Goal: Task Accomplishment & Management: Manage account settings

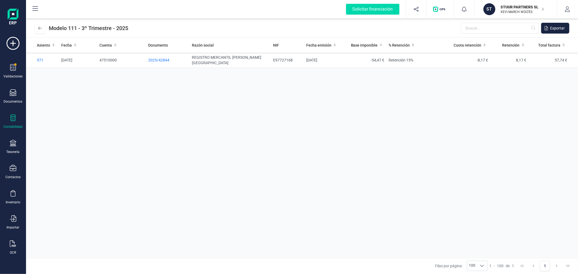
click at [508, 11] on p "XEVI MARCH WOLTÉS" at bounding box center [522, 12] width 43 height 4
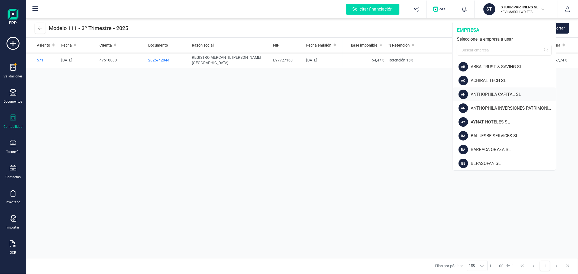
click at [497, 94] on div "ANTHOPHILA CAPITAL SL" at bounding box center [513, 94] width 85 height 7
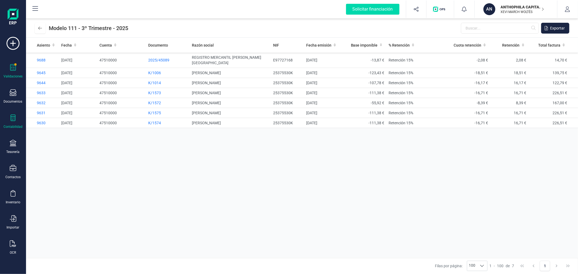
click at [12, 66] on icon at bounding box center [13, 67] width 7 height 7
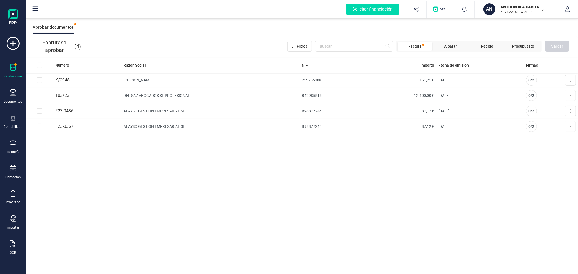
click at [271, 195] on div "Número Razón Social NIF Importe Fecha de emisión Firmas K/2948 [PERSON_NAME] 25…" at bounding box center [302, 166] width 552 height 217
click at [9, 98] on div "Documentos" at bounding box center [13, 96] width 22 height 14
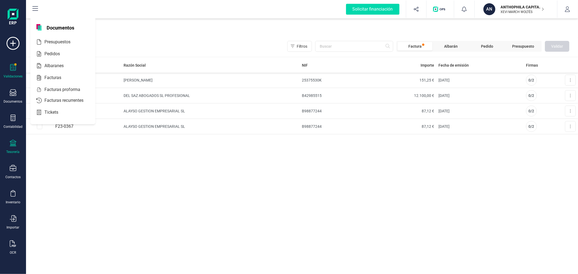
click at [11, 144] on icon at bounding box center [13, 143] width 7 height 7
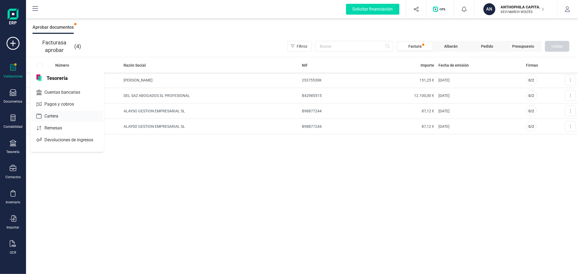
click at [54, 115] on span "Cartera" at bounding box center [55, 116] width 26 height 7
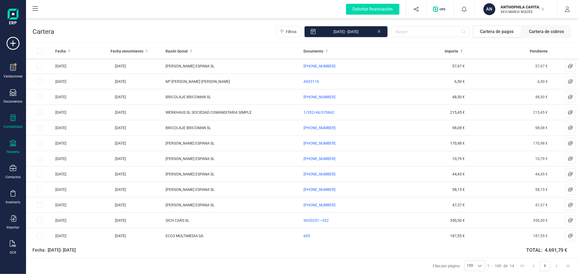
click at [15, 122] on div at bounding box center [13, 119] width 7 height 8
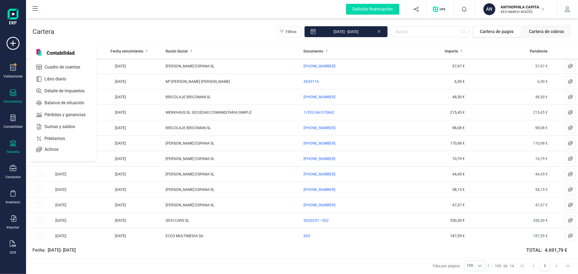
click at [10, 98] on div "Documentos" at bounding box center [13, 96] width 22 height 14
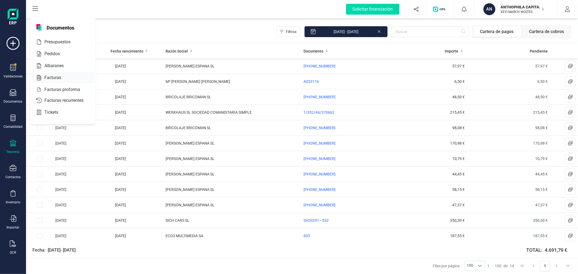
click at [58, 80] on span "Facturas" at bounding box center [56, 78] width 29 height 7
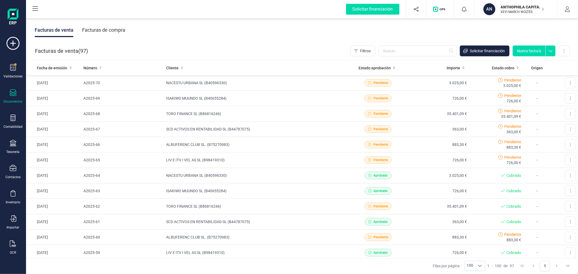
click at [118, 33] on div "Facturas de compra" at bounding box center [103, 30] width 43 height 14
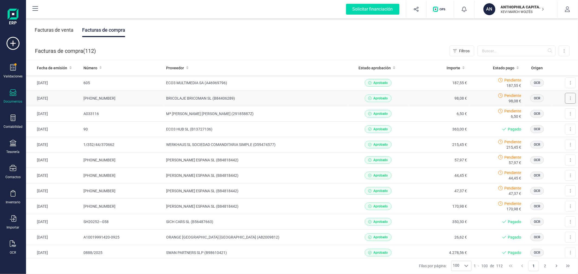
click at [567, 98] on button at bounding box center [570, 98] width 11 height 11
click at [540, 123] on span "Marcar como pagada" at bounding box center [552, 122] width 36 height 5
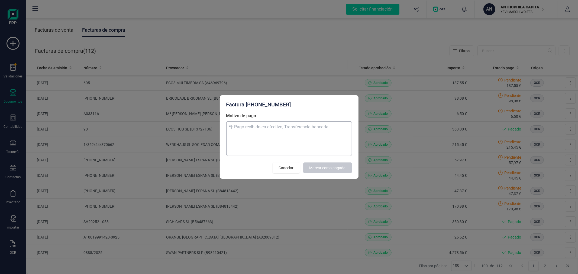
click at [320, 127] on textarea "Motivo de pago" at bounding box center [289, 138] width 126 height 35
type textarea "pagada con tarjeta"
click at [322, 170] on span "Marcar como pagada" at bounding box center [327, 167] width 36 height 5
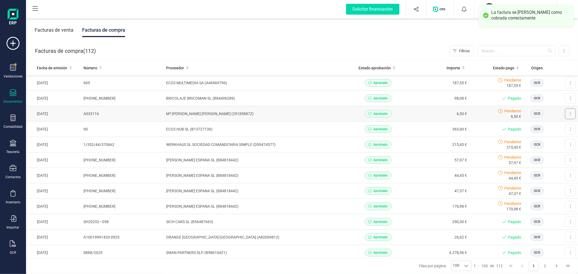
click at [570, 113] on icon at bounding box center [570, 114] width 1 height 4
click at [537, 138] on span "Marcar como pagada" at bounding box center [552, 137] width 36 height 5
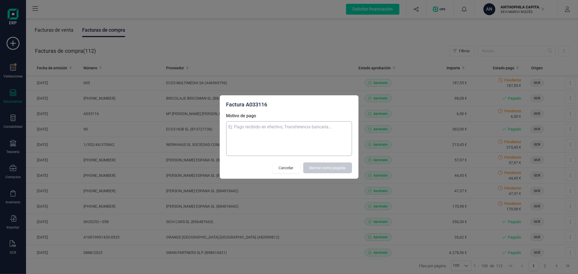
click at [316, 138] on textarea "Motivo de pago" at bounding box center [289, 138] width 126 height 35
type textarea "pagada con tarjeta"
click at [342, 168] on span "Marcar como pagada" at bounding box center [327, 167] width 36 height 5
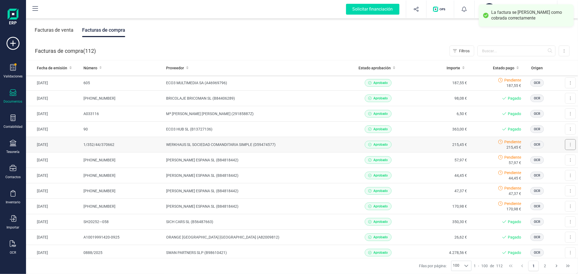
click at [568, 146] on button at bounding box center [570, 144] width 11 height 11
click at [540, 169] on span "Marcar como pagada" at bounding box center [552, 168] width 36 height 5
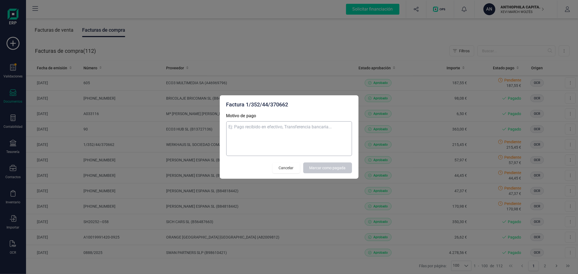
click at [256, 124] on textarea "Motivo de pago" at bounding box center [289, 138] width 126 height 35
type textarea "pagada con tarjeta"
click at [316, 167] on span "Marcar como pagada" at bounding box center [327, 167] width 36 height 5
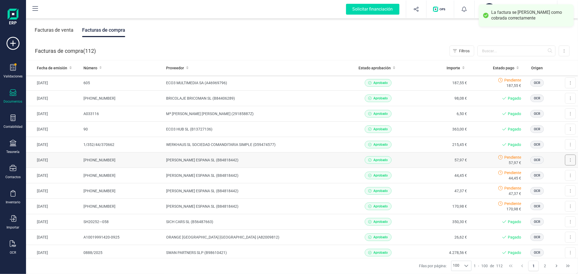
click at [568, 161] on button at bounding box center [570, 160] width 11 height 11
click at [545, 185] on span "Marcar como pagada" at bounding box center [552, 184] width 36 height 5
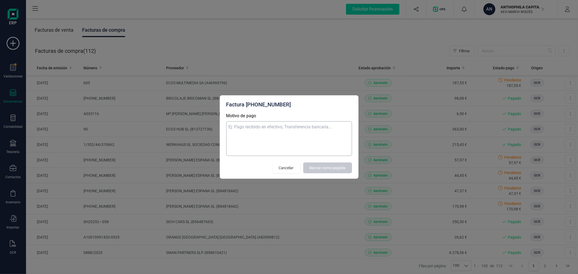
click at [292, 144] on textarea "Motivo de pago" at bounding box center [289, 138] width 126 height 35
type textarea "pagada con tarjeta"
click at [332, 169] on span "Marcar como pagada" at bounding box center [327, 167] width 36 height 5
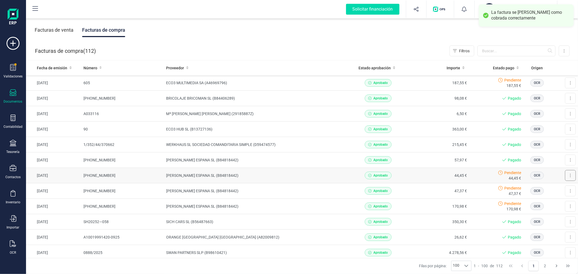
click at [568, 175] on button at bounding box center [570, 175] width 11 height 11
click at [539, 201] on span "Marcar como pagada" at bounding box center [552, 199] width 36 height 5
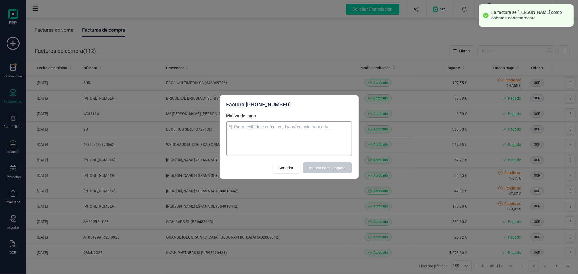
click at [284, 133] on textarea "Motivo de pago" at bounding box center [289, 138] width 126 height 35
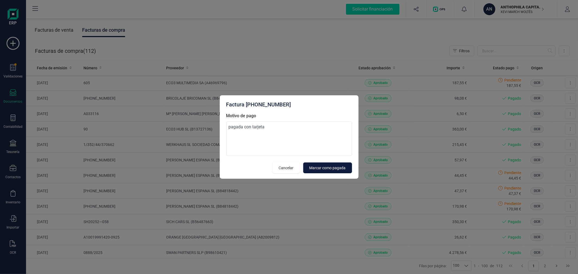
type textarea "pagada con tarjeta"
click at [334, 168] on span "Marcar como pagada" at bounding box center [327, 167] width 36 height 5
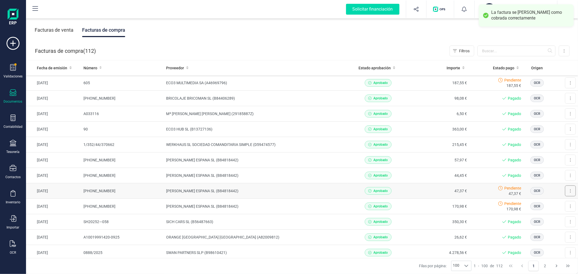
click at [568, 193] on button at bounding box center [570, 191] width 11 height 11
click at [535, 214] on span "Marcar como pagada" at bounding box center [552, 215] width 36 height 5
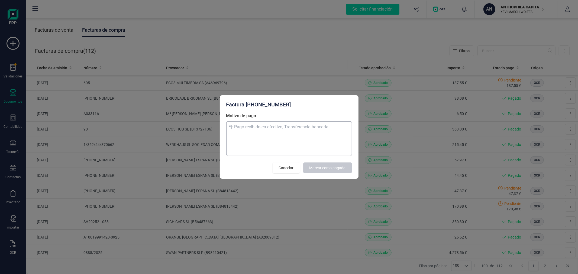
click at [247, 131] on textarea "Motivo de pago" at bounding box center [289, 138] width 126 height 35
type textarea "pagada con tarjeta"
click at [321, 167] on span "Marcar como pagada" at bounding box center [327, 167] width 36 height 5
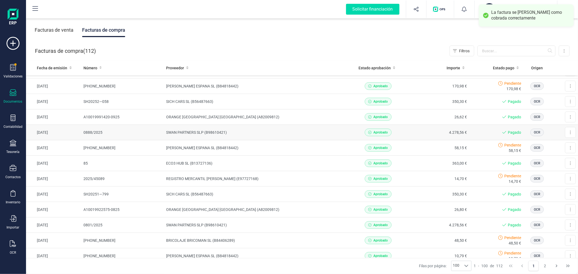
scroll to position [90, 0]
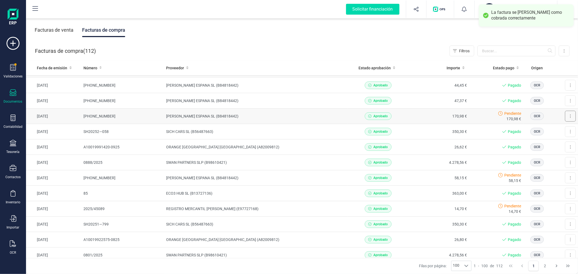
click at [567, 117] on button at bounding box center [570, 116] width 11 height 11
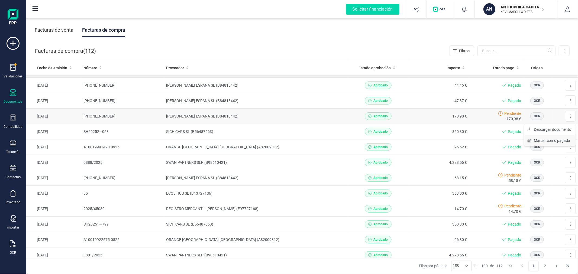
click at [554, 140] on span "Marcar como pagada" at bounding box center [552, 140] width 36 height 5
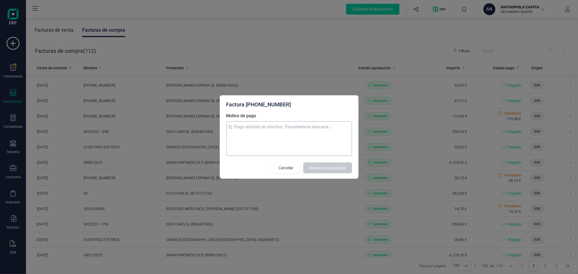
click at [303, 132] on textarea "Motivo de pago" at bounding box center [289, 138] width 126 height 35
type textarea "pagada con tarjeta"
click at [332, 167] on span "Marcar como pagada" at bounding box center [327, 167] width 36 height 5
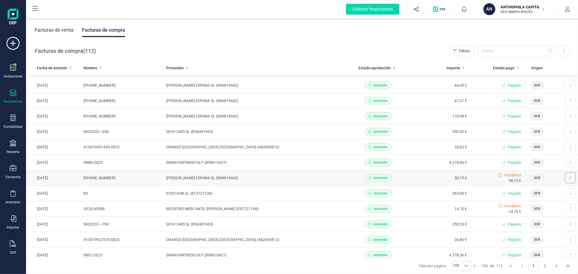
click at [567, 178] on button at bounding box center [570, 178] width 11 height 11
click at [550, 201] on span "Marcar como pagada" at bounding box center [552, 202] width 36 height 5
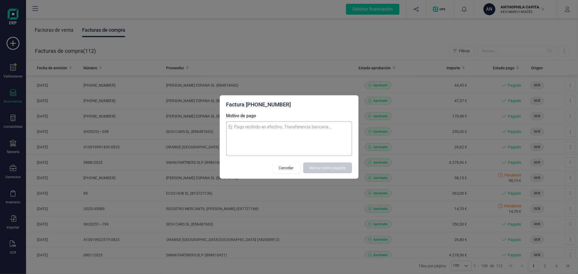
click at [297, 136] on textarea "Motivo de pago" at bounding box center [289, 138] width 126 height 35
type textarea "pagada con tarjeta"
click at [337, 167] on span "Marcar como pagada" at bounding box center [327, 167] width 36 height 5
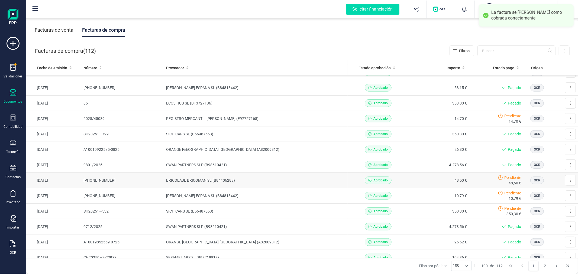
scroll to position [211, 0]
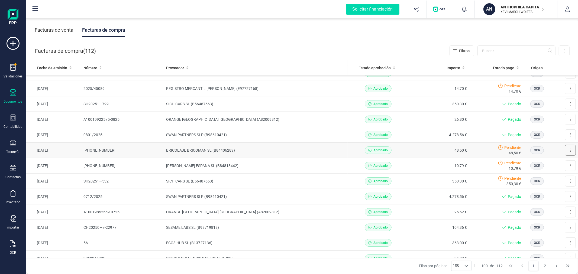
click at [569, 151] on button at bounding box center [570, 150] width 11 height 11
click at [551, 174] on span "Marcar como pagada" at bounding box center [552, 174] width 36 height 5
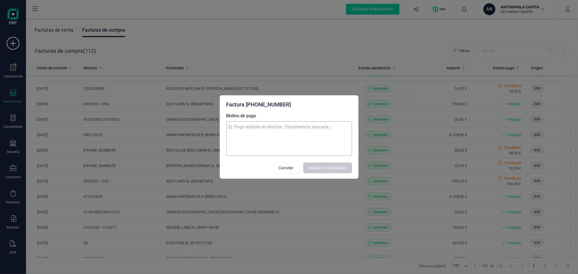
click at [327, 143] on textarea "Motivo de pago" at bounding box center [289, 138] width 126 height 35
type textarea "pagada con tarjeta"
click at [332, 168] on span "Marcar como pagada" at bounding box center [327, 167] width 36 height 5
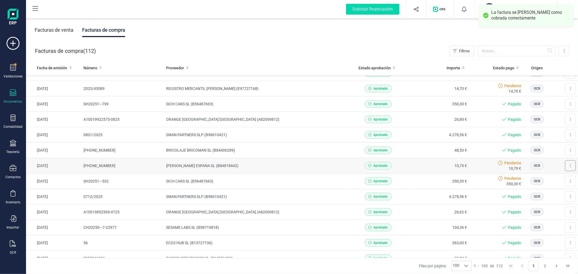
click at [570, 166] on icon at bounding box center [570, 166] width 1 height 4
click at [541, 192] on span "Marcar como pagada" at bounding box center [552, 190] width 36 height 5
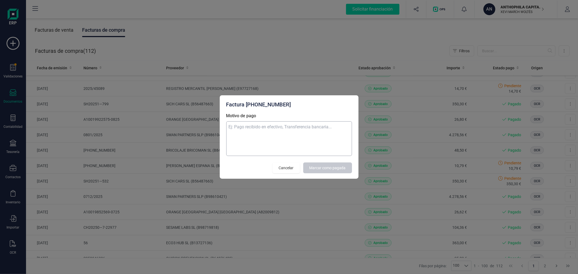
click at [313, 139] on textarea "Motivo de pago" at bounding box center [289, 138] width 126 height 35
type textarea "pagada con tarjeta"
click at [334, 167] on span "Marcar como pagada" at bounding box center [327, 167] width 36 height 5
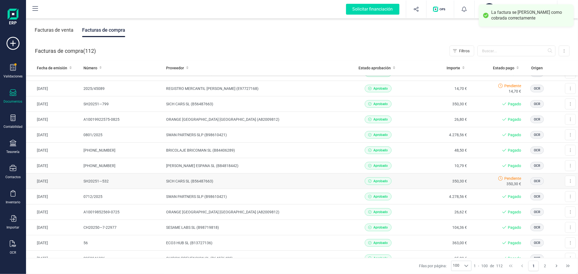
click at [267, 185] on td "SICH CARS SL (B56487663)" at bounding box center [256, 181] width 184 height 15
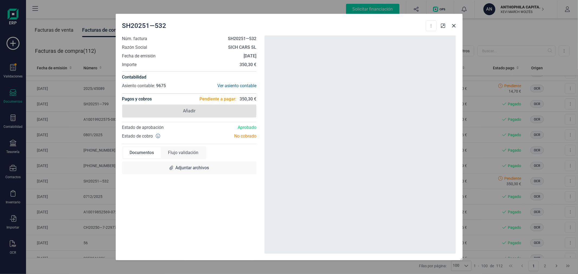
click at [175, 109] on span "Añadir" at bounding box center [189, 111] width 134 height 13
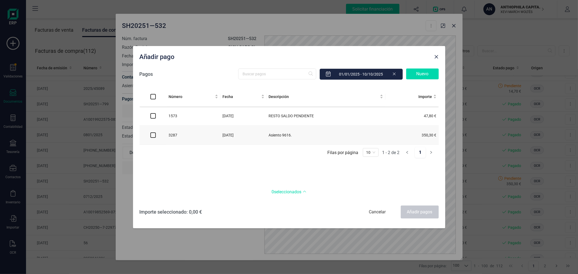
click at [153, 136] on input "checkbox" at bounding box center [152, 135] width 5 height 5
checkbox input "true"
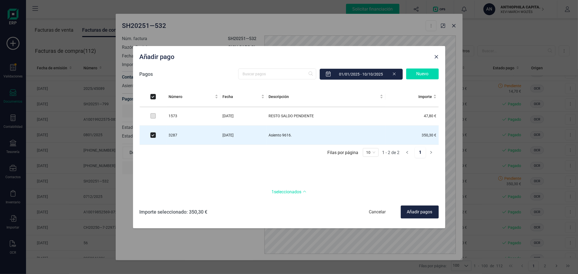
click at [416, 210] on div "Añadir pagos" at bounding box center [420, 212] width 38 height 13
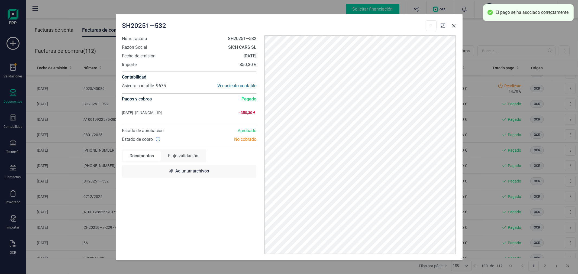
click at [453, 24] on icon "Close" at bounding box center [454, 26] width 4 height 4
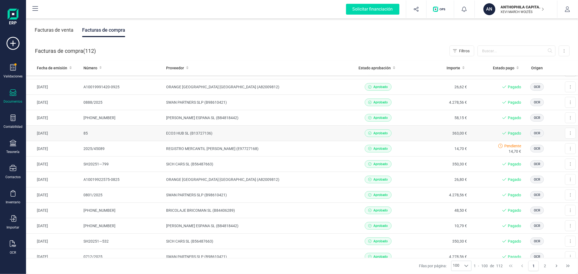
scroll to position [0, 0]
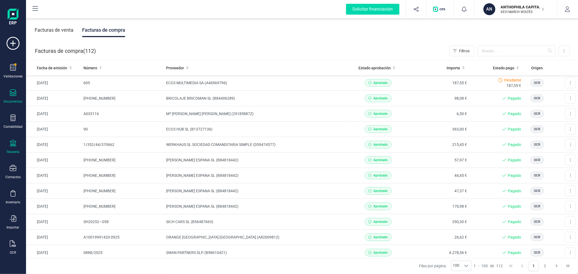
click at [11, 146] on icon at bounding box center [13, 143] width 7 height 7
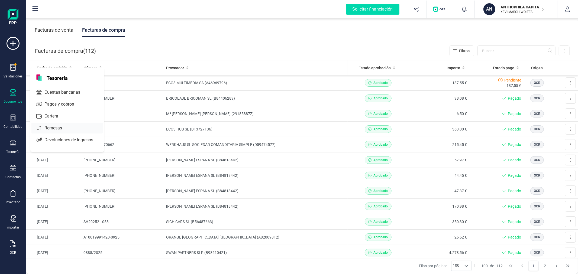
click at [44, 113] on span "Cartera" at bounding box center [55, 116] width 26 height 7
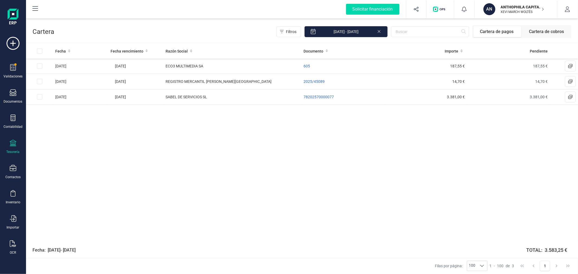
click at [379, 31] on icon at bounding box center [379, 30] width 4 height 5
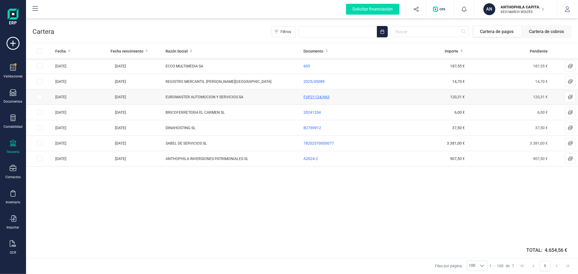
click at [317, 97] on span "FVP21124/663" at bounding box center [317, 97] width 26 height 4
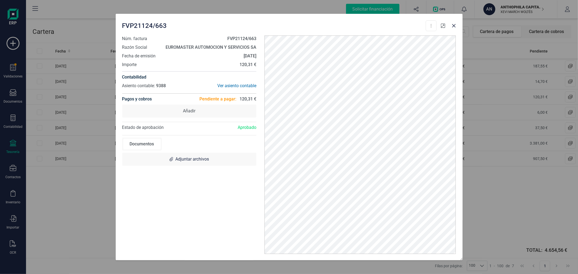
click at [442, 26] on icon "button" at bounding box center [443, 26] width 4 height 4
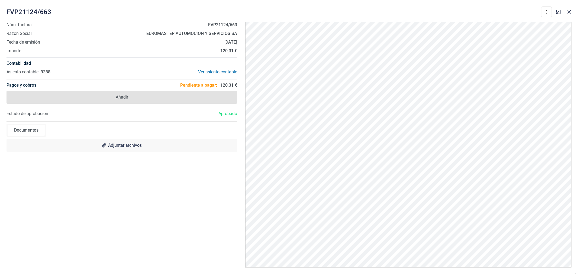
click at [130, 98] on span "Añadir" at bounding box center [122, 97] width 231 height 13
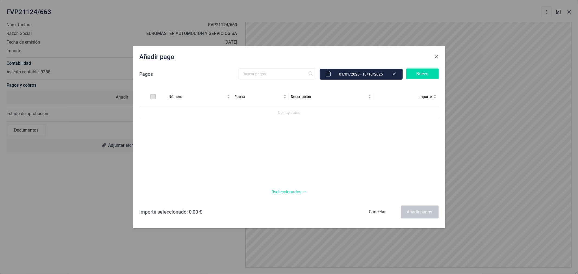
click at [436, 56] on span "Close" at bounding box center [436, 57] width 4 height 4
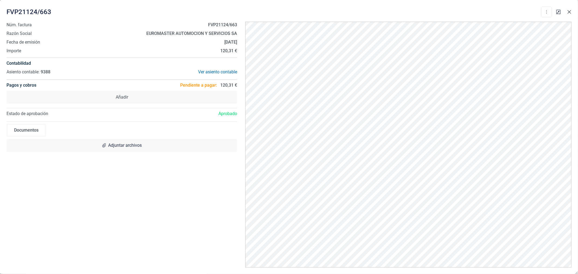
click at [569, 11] on icon "Close" at bounding box center [569, 12] width 4 height 4
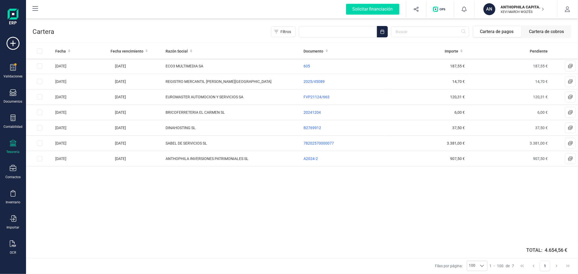
click at [212, 213] on div "Fecha Fecha vencimiento Razón Social Documento Importe Pendiente [DATE] [DATE] …" at bounding box center [302, 143] width 552 height 199
click at [212, 214] on div "Fecha Fecha vencimiento Razón Social Documento Importe Pendiente [DATE] [DATE] …" at bounding box center [302, 143] width 552 height 199
click at [211, 214] on div "Fecha Fecha vencimiento Razón Social Documento Importe Pendiente [DATE] [DATE] …" at bounding box center [302, 143] width 552 height 199
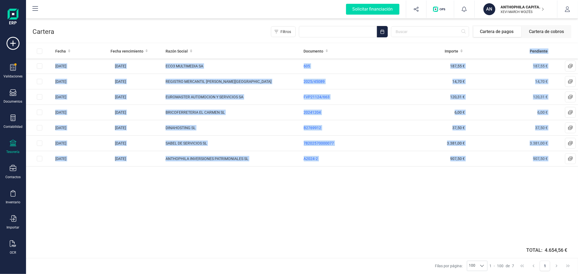
click at [211, 214] on div "Fecha Fecha vencimiento Razón Social Documento Importe Pendiente [DATE] [DATE] …" at bounding box center [302, 143] width 552 height 199
click at [211, 213] on div "Fecha Fecha vencimiento Razón Social Documento Importe Pendiente [DATE] [DATE] …" at bounding box center [302, 143] width 552 height 199
click at [218, 186] on div "Fecha Fecha vencimiento Razón Social Documento Importe Pendiente [DATE] [DATE] …" at bounding box center [302, 143] width 552 height 199
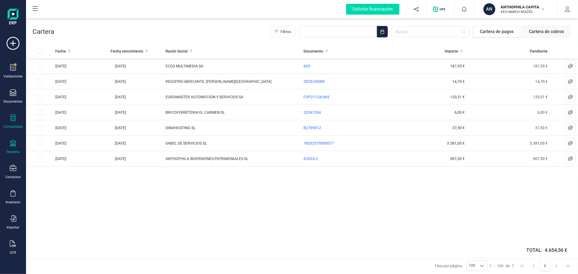
click at [17, 117] on div "Contabilidad" at bounding box center [13, 122] width 22 height 14
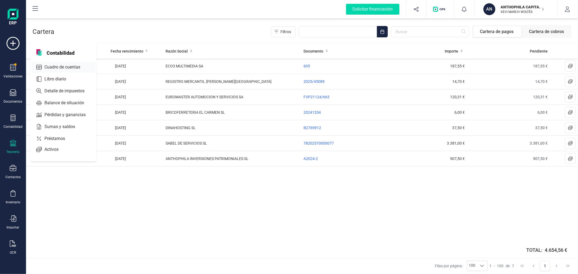
click at [74, 67] on span "Cuadro de cuentas" at bounding box center [66, 67] width 48 height 7
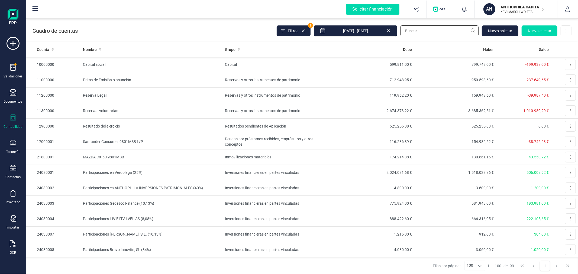
click at [423, 30] on input "text" at bounding box center [439, 30] width 78 height 11
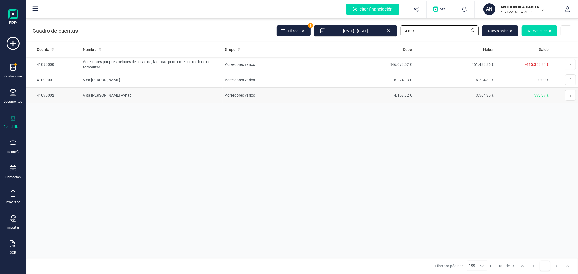
type input "4109"
click at [314, 92] on td "Acreedores varios" at bounding box center [277, 95] width 109 height 15
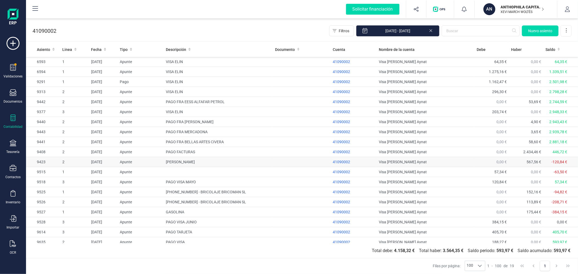
scroll to position [4, 0]
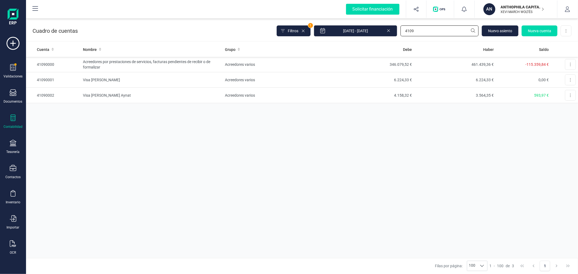
click at [435, 30] on input "4109" at bounding box center [439, 30] width 78 height 11
click at [415, 31] on input "629" at bounding box center [439, 30] width 78 height 11
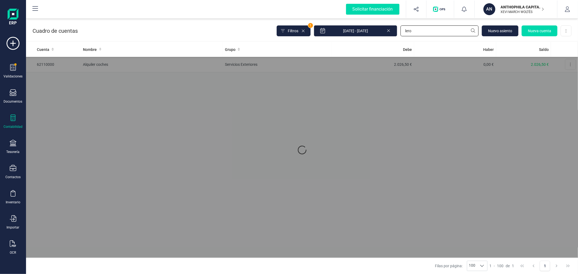
type input "[PERSON_NAME]"
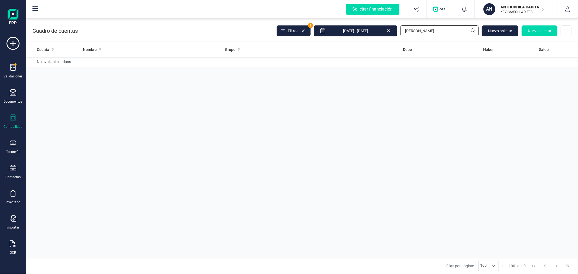
click at [415, 30] on input "[PERSON_NAME]" at bounding box center [439, 30] width 78 height 11
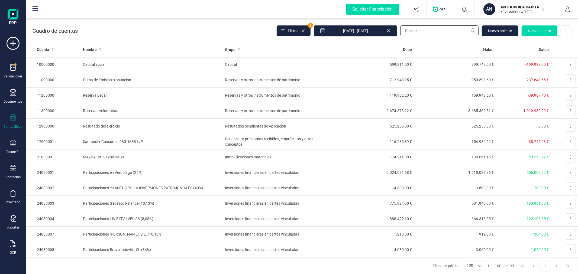
click at [419, 31] on input "text" at bounding box center [439, 30] width 78 height 11
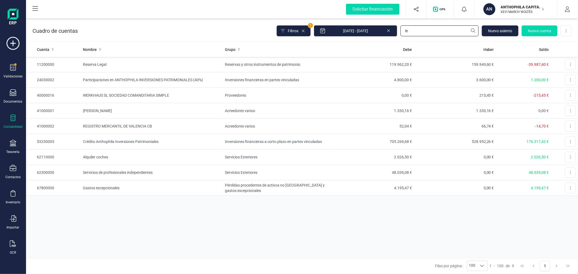
type input "l"
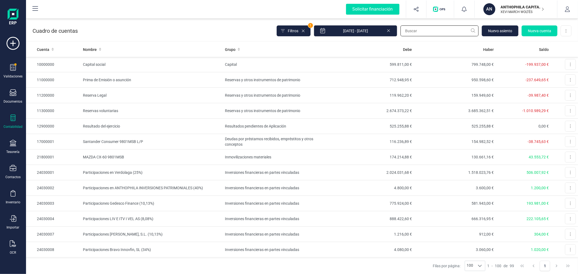
click at [419, 31] on input "text" at bounding box center [439, 30] width 78 height 11
click at [14, 72] on div at bounding box center [13, 68] width 7 height 8
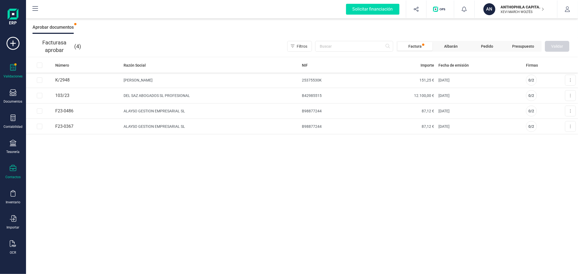
click at [14, 169] on icon at bounding box center [13, 168] width 7 height 7
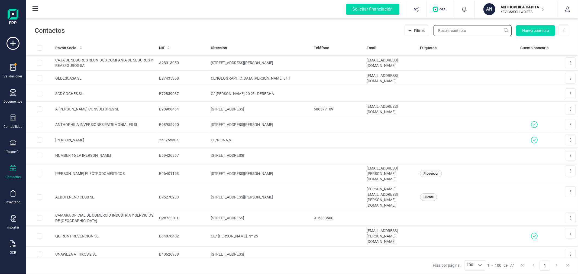
click at [447, 30] on input "text" at bounding box center [473, 30] width 78 height 11
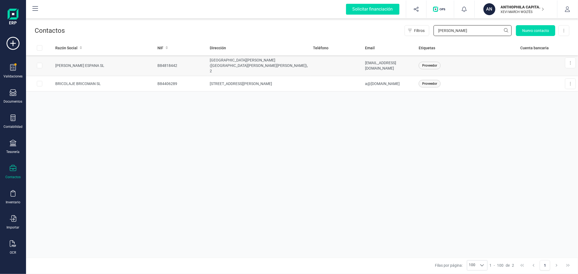
type input "[PERSON_NAME]"
click at [292, 62] on td "[GEOGRAPHIC_DATA][PERSON_NAME] ([GEOGRAPHIC_DATA][PERSON_NAME][PERSON_NAME]), 2" at bounding box center [259, 65] width 103 height 21
click at [449, 30] on input "[PERSON_NAME]" at bounding box center [473, 30] width 78 height 11
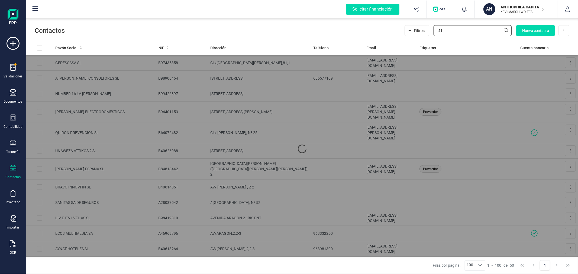
type input "410"
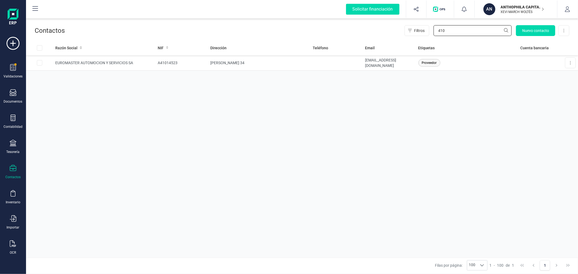
click at [473, 35] on input "410" at bounding box center [473, 30] width 78 height 11
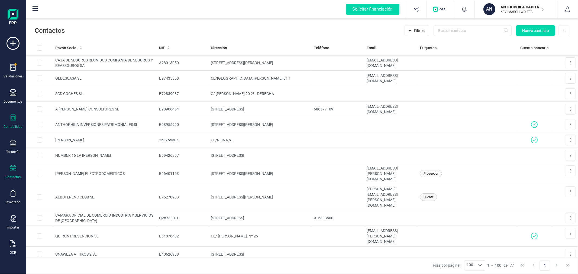
click at [14, 122] on div at bounding box center [13, 119] width 7 height 8
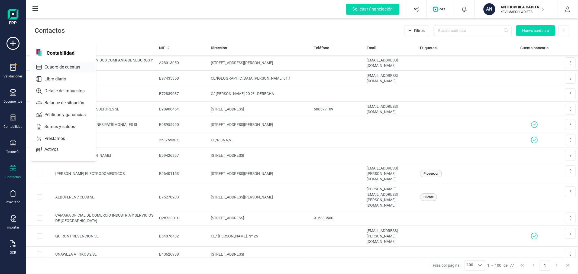
click at [68, 66] on span "Cuadro de cuentas" at bounding box center [66, 67] width 48 height 7
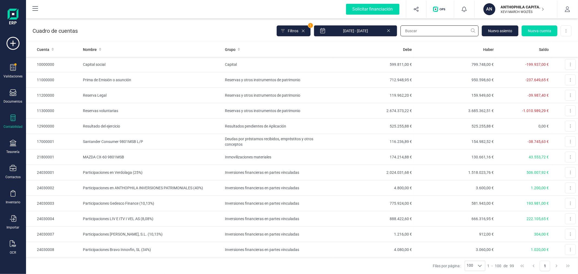
click at [424, 30] on input "text" at bounding box center [439, 30] width 78 height 11
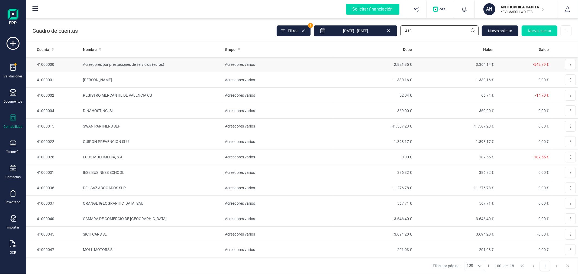
type input "410"
click at [332, 60] on td "2.821,35 €" at bounding box center [373, 64] width 82 height 15
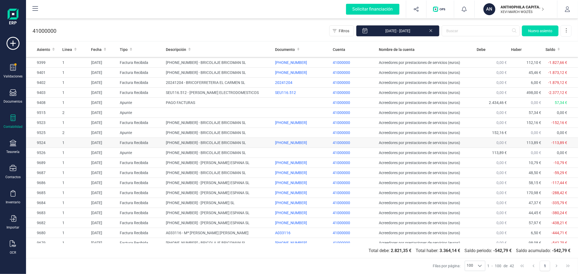
scroll to position [246, 0]
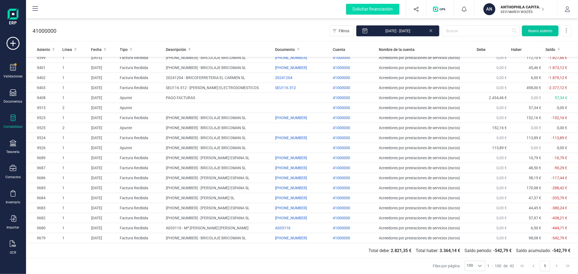
click at [539, 29] on span "Nuevo asiento" at bounding box center [540, 30] width 24 height 5
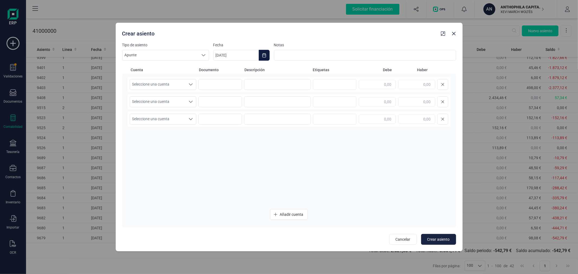
click at [262, 55] on icon "Choose Date" at bounding box center [264, 55] width 4 height 4
click at [224, 72] on icon "Previous Month" at bounding box center [224, 72] width 2 height 4
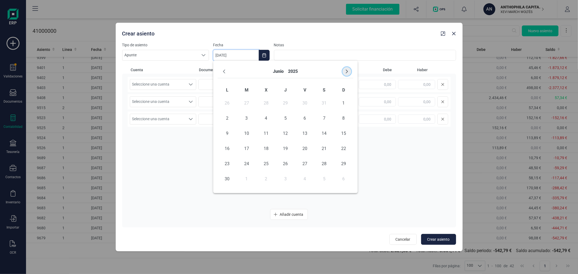
click at [347, 71] on icon "Next Month" at bounding box center [347, 71] width 4 height 4
click at [287, 166] on span "31" at bounding box center [285, 164] width 11 height 11
type input "[DATE]"
click at [184, 85] on span "Seleccione una cuenta" at bounding box center [158, 84] width 56 height 10
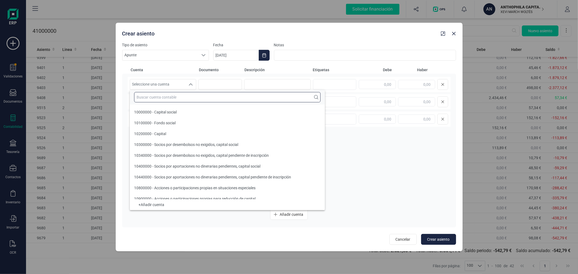
click at [180, 97] on input "text" at bounding box center [227, 97] width 186 height 10
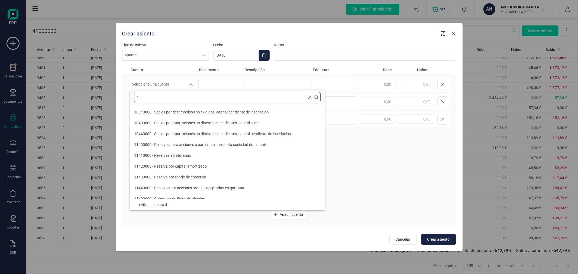
scroll to position [2, 0]
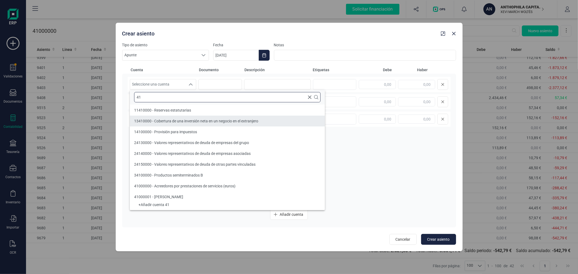
type input "41"
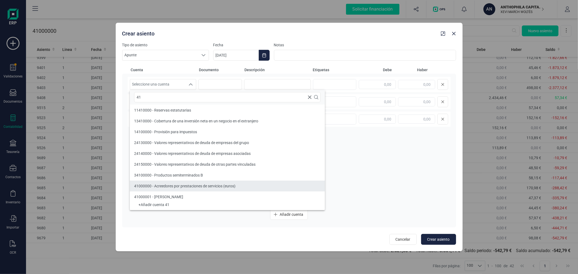
click at [174, 182] on li "41000000 - Acreedores por prestaciones de servicios (euros)" at bounding box center [227, 186] width 195 height 11
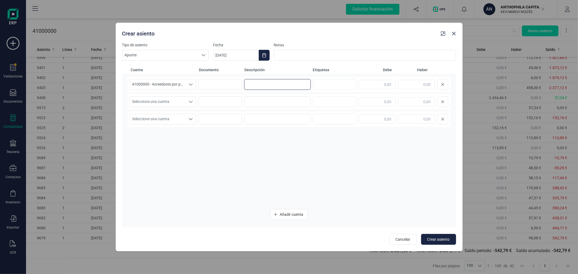
click at [251, 83] on input at bounding box center [277, 84] width 67 height 11
type input "PAGO FACTURAS"
type input "59,29"
click at [161, 102] on span "Seleccione una cuenta" at bounding box center [158, 102] width 56 height 10
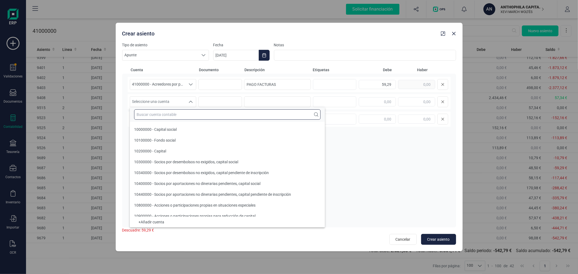
click at [166, 112] on input "text" at bounding box center [227, 114] width 186 height 10
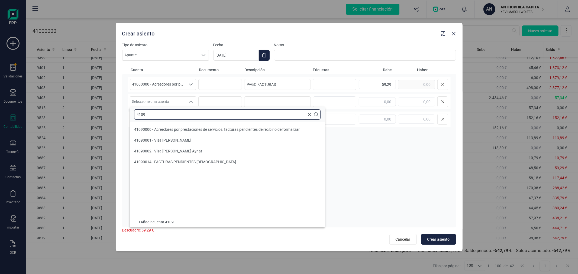
scroll to position [0, 0]
type input "4109"
click at [172, 150] on span "41090002 - Visa [PERSON_NAME] Aynat" at bounding box center [168, 151] width 68 height 4
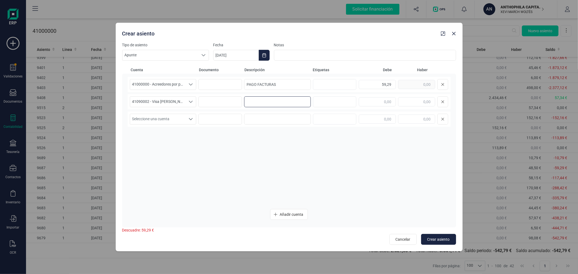
click at [277, 98] on input at bounding box center [277, 101] width 67 height 11
type input "PAGO FACTURAS"
type input "59,29"
click at [432, 236] on button "Crear asiento" at bounding box center [438, 239] width 35 height 11
type input "[DATE]"
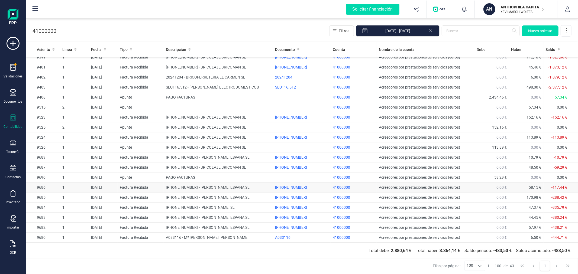
scroll to position [256, 0]
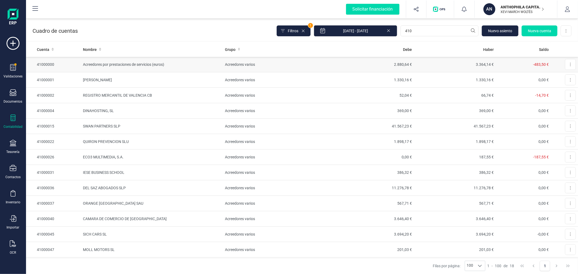
click at [253, 65] on td "Acreedores varios" at bounding box center [277, 64] width 109 height 15
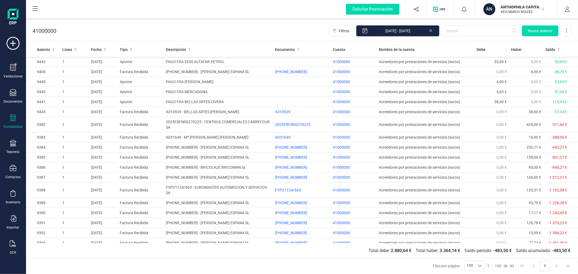
scroll to position [256, 0]
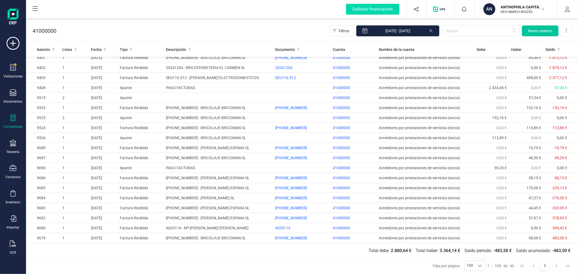
click at [534, 29] on span "Nuevo asiento" at bounding box center [540, 30] width 24 height 5
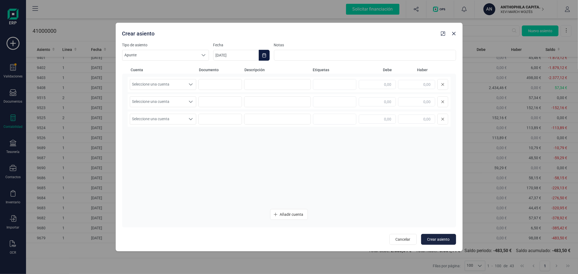
click at [264, 56] on icon "Choose Date" at bounding box center [264, 55] width 4 height 4
click at [222, 69] on icon "Previous Month" at bounding box center [224, 71] width 4 height 4
click at [247, 164] on span "30" at bounding box center [246, 164] width 11 height 11
type input "[DATE]"
click at [174, 85] on span "Seleccione una cuenta" at bounding box center [158, 84] width 56 height 10
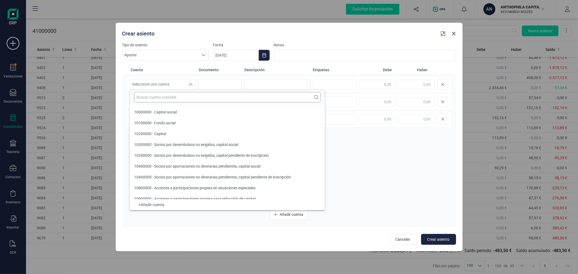
click at [179, 94] on input "text" at bounding box center [227, 97] width 186 height 10
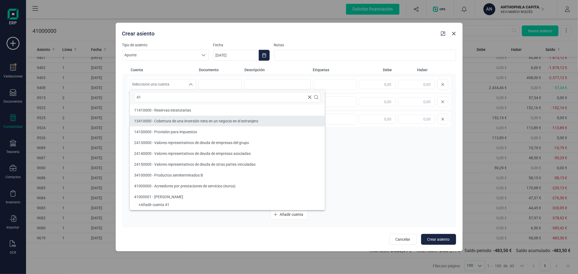
type input "41"
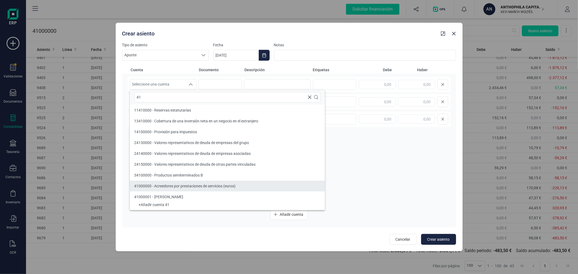
click at [180, 184] on span "41000000 - Acreedores por prestaciones de servicios (euros)" at bounding box center [184, 186] width 101 height 4
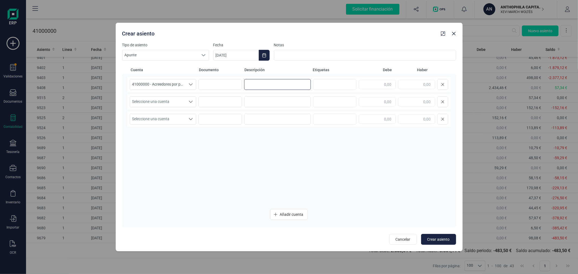
click at [264, 85] on input at bounding box center [277, 84] width 67 height 11
type input "PAGO FRAS."
type input "483,50"
click at [183, 102] on span "Seleccione una cuenta" at bounding box center [158, 102] width 56 height 10
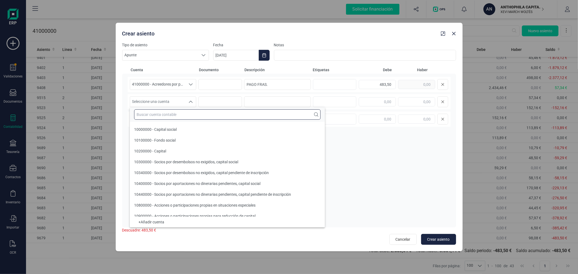
click at [186, 114] on input "text" at bounding box center [227, 114] width 186 height 10
type input "6"
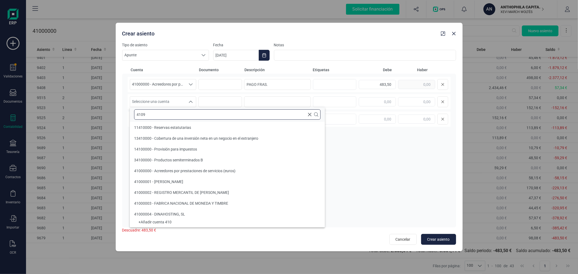
scroll to position [0, 0]
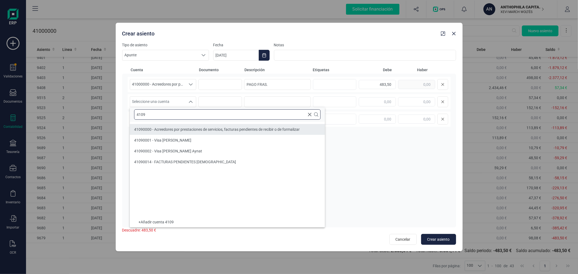
type input "4109"
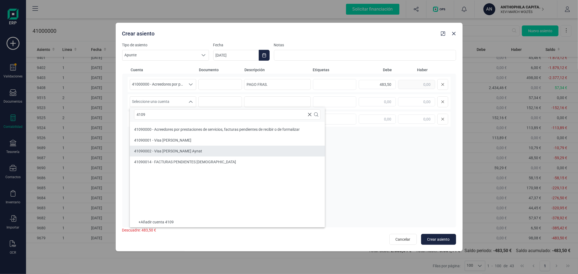
click at [188, 149] on span "41090002 - Visa [PERSON_NAME] Aynat" at bounding box center [168, 151] width 68 height 4
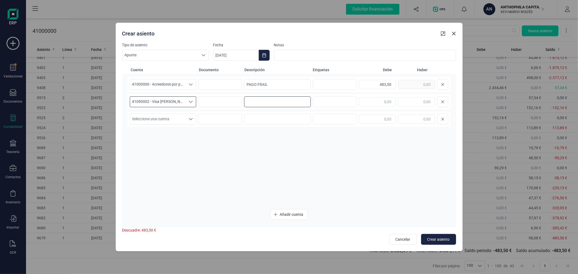
click at [275, 100] on input at bounding box center [277, 101] width 67 height 11
type input "PAGO FRAS."
type input "483,50"
click at [437, 239] on span "Crear asiento" at bounding box center [438, 239] width 22 height 5
type input "[DATE]"
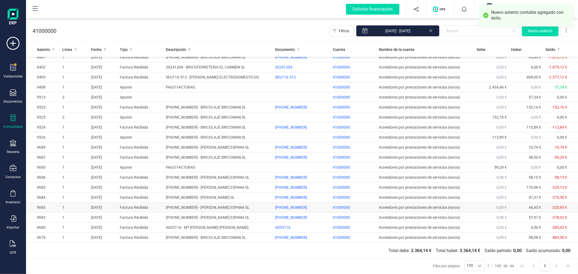
scroll to position [266, 0]
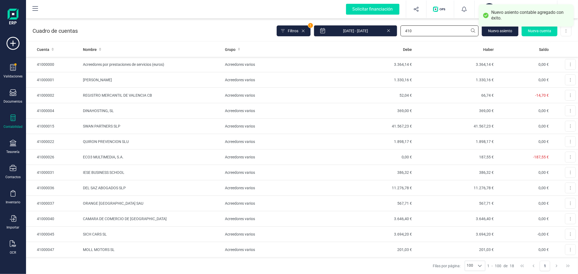
click at [425, 31] on input "410" at bounding box center [439, 30] width 78 height 11
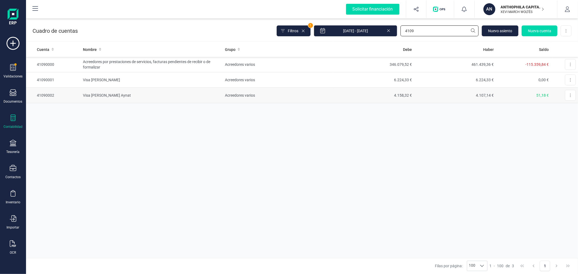
type input "4109"
click at [318, 99] on td "Acreedores varios" at bounding box center [277, 95] width 109 height 15
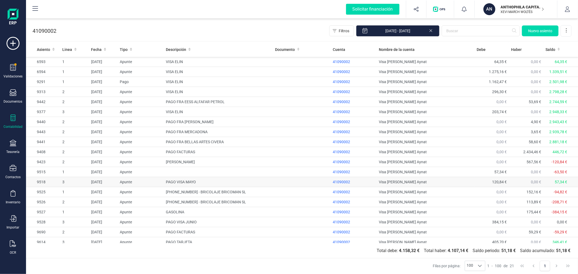
scroll to position [24, 0]
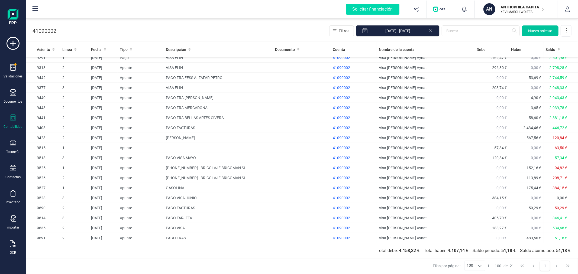
click at [538, 33] on span "Nuevo asiento" at bounding box center [540, 30] width 24 height 5
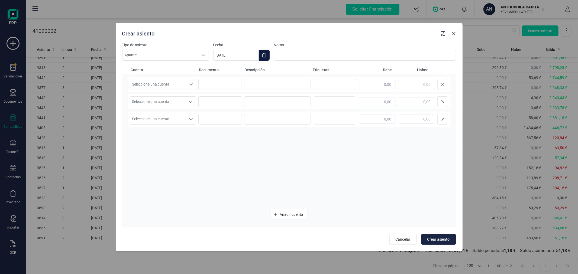
click at [264, 54] on icon "Choose Date" at bounding box center [264, 55] width 4 height 4
click at [222, 71] on icon "Previous Month" at bounding box center [224, 71] width 4 height 4
click at [283, 164] on span "31" at bounding box center [285, 164] width 11 height 11
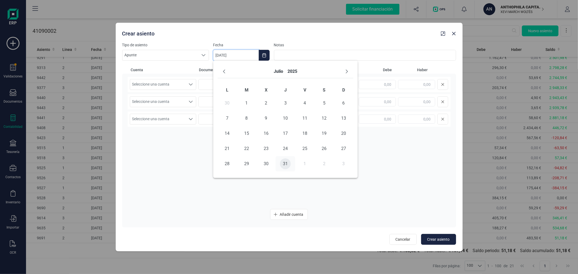
type input "[DATE]"
click at [186, 87] on div "Seleccione una cuenta" at bounding box center [191, 84] width 10 height 10
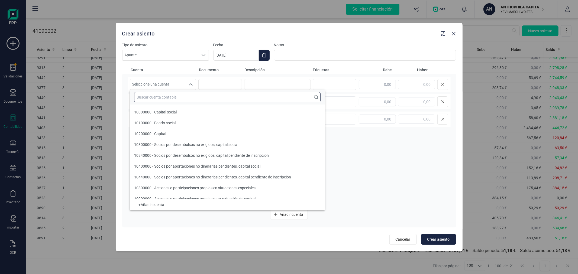
click at [182, 99] on input "text" at bounding box center [227, 97] width 186 height 10
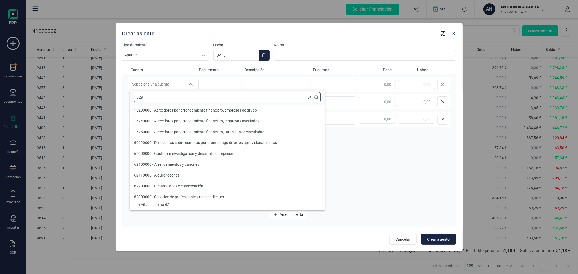
scroll to position [0, 0]
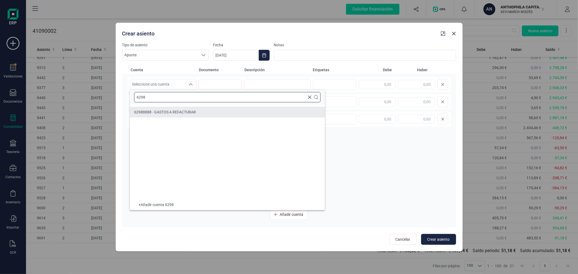
type input "6298"
click at [186, 110] on span "62988888 - GASTOS A REFACTURAR" at bounding box center [165, 112] width 62 height 4
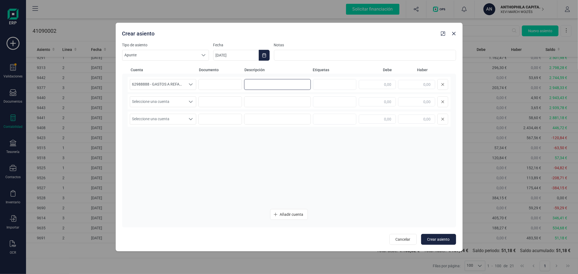
click at [266, 83] on input at bounding box center [277, 84] width 67 height 11
type input "TICKETS"
type input "346,41"
click at [183, 101] on span "Seleccione una cuenta" at bounding box center [158, 102] width 56 height 10
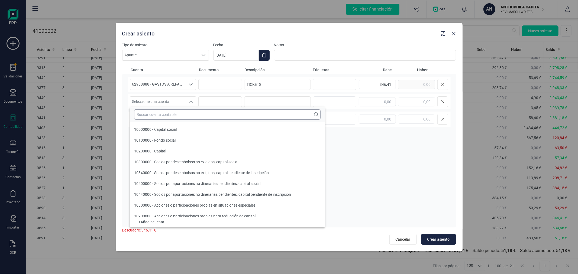
click at [182, 114] on input "text" at bounding box center [227, 114] width 186 height 10
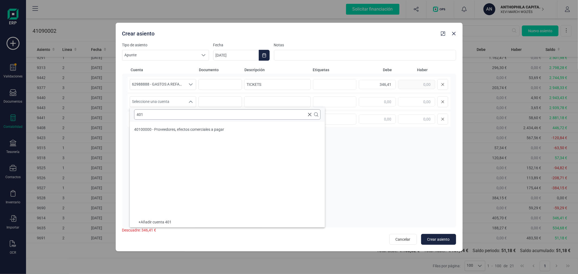
type input "4019"
click at [212, 117] on input "text" at bounding box center [227, 114] width 186 height 10
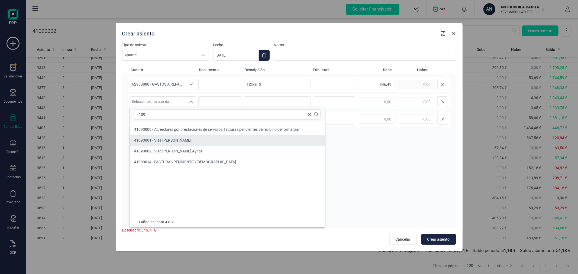
type input "4109"
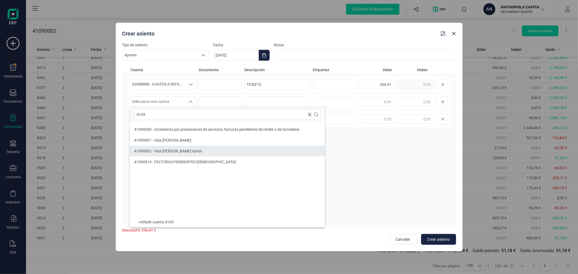
click at [190, 151] on span "41090002 - Visa [PERSON_NAME] Aynat" at bounding box center [168, 151] width 68 height 4
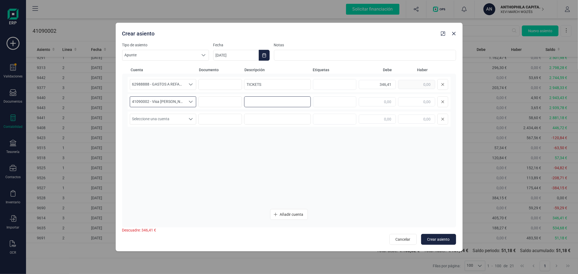
click at [266, 101] on input at bounding box center [277, 101] width 67 height 11
type input "TICKETS"
type input "346,41"
click at [448, 236] on button "Crear asiento" at bounding box center [438, 239] width 35 height 11
type input "[DATE]"
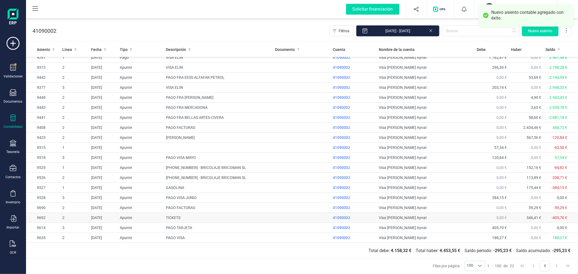
scroll to position [34, 0]
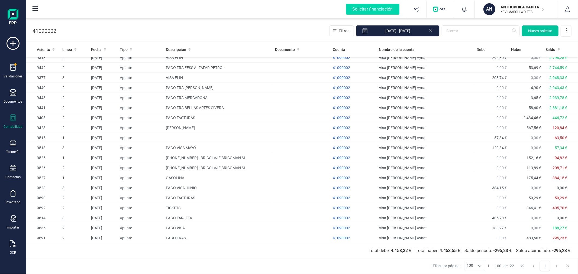
click at [537, 30] on span "Nuevo asiento" at bounding box center [540, 30] width 24 height 5
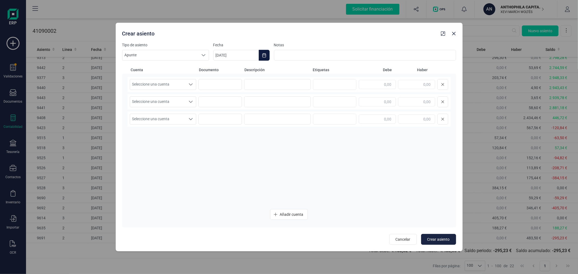
click at [264, 56] on icon "Choose Date" at bounding box center [264, 55] width 4 height 4
click at [224, 70] on icon "Previous Month" at bounding box center [224, 71] width 4 height 4
click at [343, 164] on span "31" at bounding box center [343, 164] width 11 height 11
type input "[DATE]"
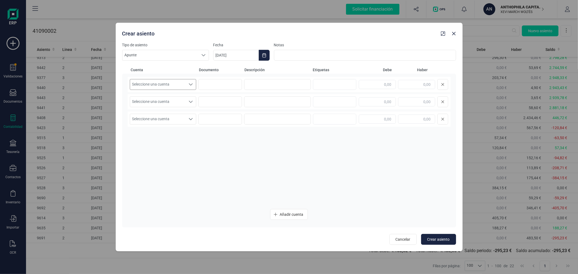
drag, startPoint x: 186, startPoint y: 84, endPoint x: 187, endPoint y: 88, distance: 3.9
click at [186, 84] on div "Seleccione una cuenta" at bounding box center [191, 84] width 10 height 10
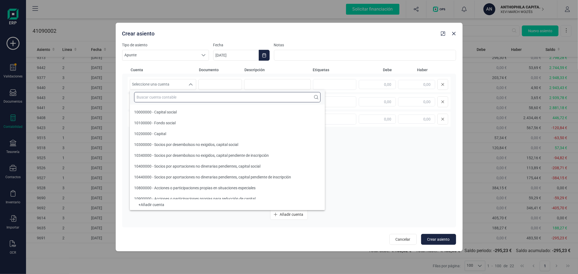
click at [189, 96] on input "text" at bounding box center [227, 97] width 186 height 10
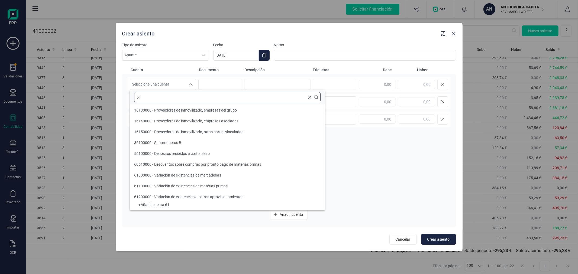
type input "619"
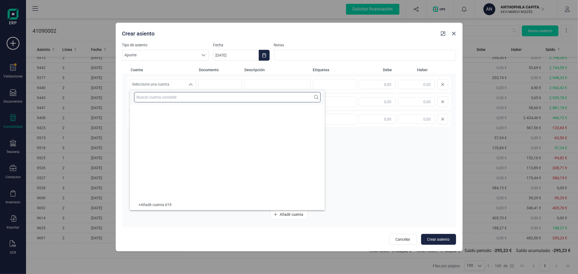
type input "8"
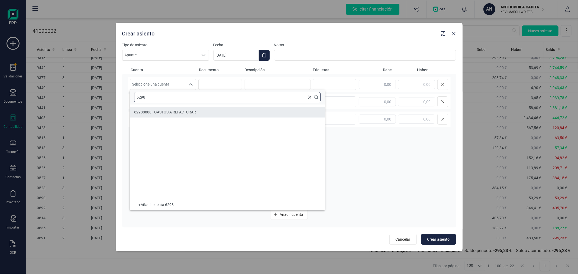
type input "6298"
click at [200, 113] on li "62988888 - GASTOS A REFACTURAR" at bounding box center [227, 112] width 195 height 11
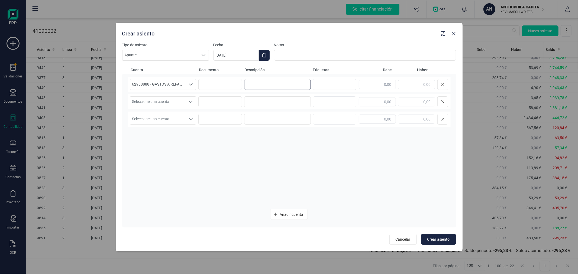
click at [258, 83] on input at bounding box center [277, 84] width 67 height 11
type input "TICKETS"
type input "188,27"
click at [157, 102] on span "Seleccione una cuenta" at bounding box center [158, 102] width 56 height 10
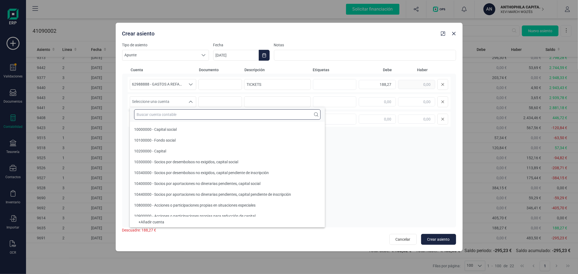
click at [170, 118] on input "text" at bounding box center [227, 114] width 186 height 10
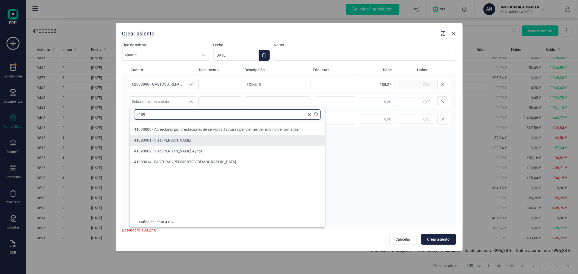
type input "4109"
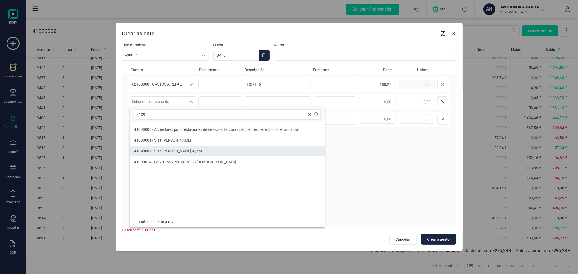
click at [177, 153] on span "41090002 - Visa [PERSON_NAME] Aynat" at bounding box center [168, 151] width 68 height 4
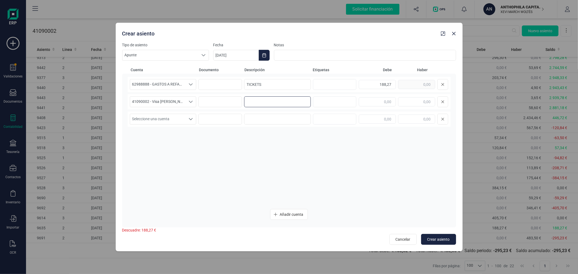
click at [280, 102] on input at bounding box center [277, 101] width 67 height 11
type input "TICKETS"
type input "188,27"
click at [436, 237] on span "Crear asiento" at bounding box center [438, 239] width 22 height 5
type input "[DATE]"
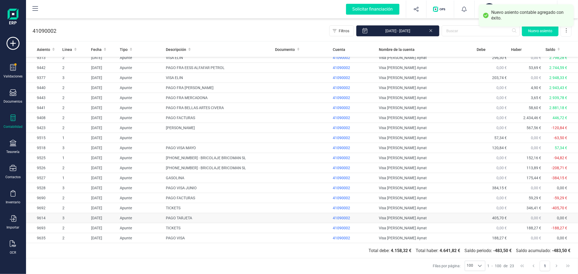
scroll to position [44, 0]
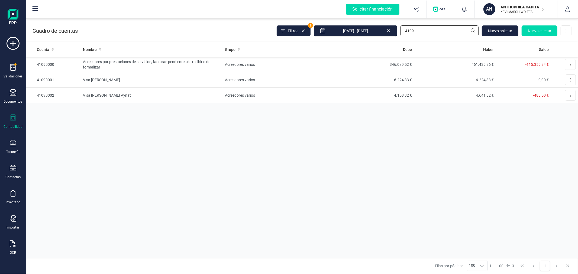
click at [437, 32] on input "4109" at bounding box center [439, 30] width 78 height 11
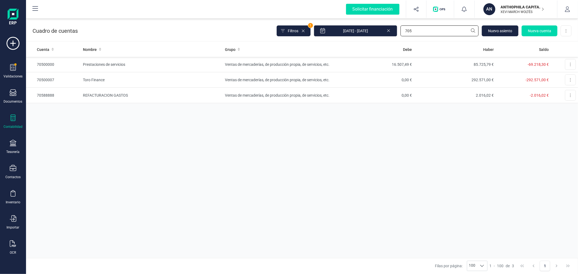
click at [422, 30] on input "705" at bounding box center [439, 30] width 78 height 11
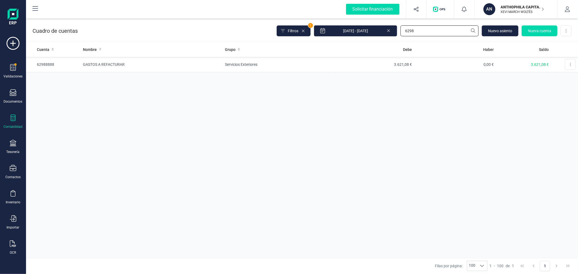
type input "6298"
click at [277, 163] on div "Cuenta Nombre Grupo [PERSON_NAME] Saldo 62988888 GASTOS A REFACTURAR Servicios …" at bounding box center [302, 150] width 552 height 216
click at [433, 29] on input "6298" at bounding box center [439, 30] width 78 height 11
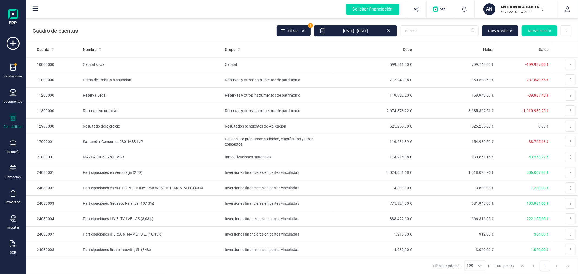
click at [508, 12] on p "XEVI MARCH WOLTÉS" at bounding box center [522, 12] width 43 height 4
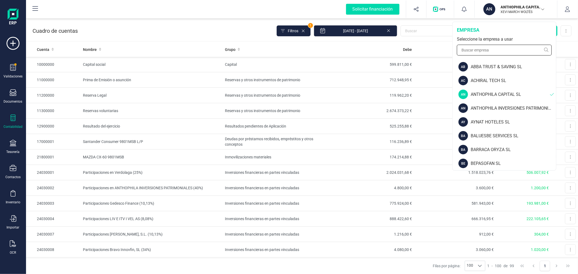
click at [494, 46] on input "text" at bounding box center [504, 50] width 95 height 11
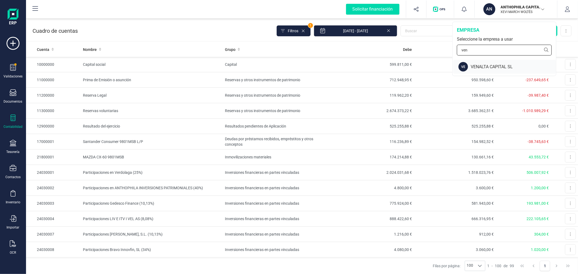
type input "ven"
click at [494, 66] on div "VENALTA CAPITAL SL" at bounding box center [513, 67] width 85 height 7
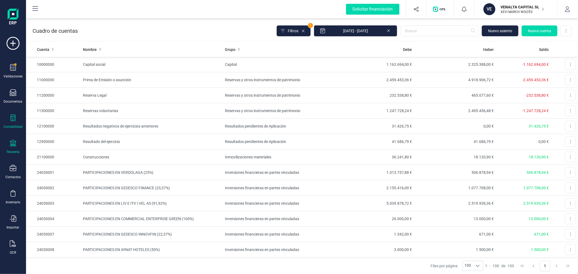
click at [10, 145] on icon at bounding box center [13, 143] width 7 height 7
click at [82, 91] on span "Cuentas bancarias" at bounding box center [66, 92] width 48 height 7
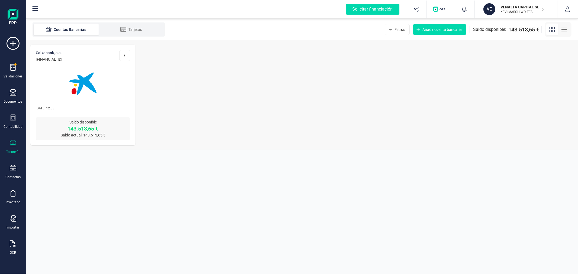
click at [82, 91] on img at bounding box center [83, 84] width 46 height 46
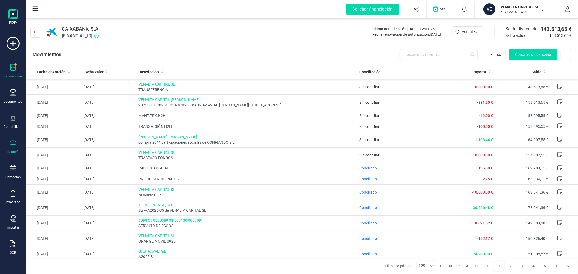
click at [9, 68] on div "Validaciones" at bounding box center [13, 71] width 22 height 14
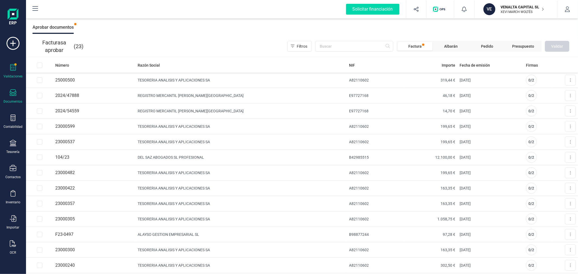
click at [18, 93] on div "Documentos" at bounding box center [13, 96] width 22 height 14
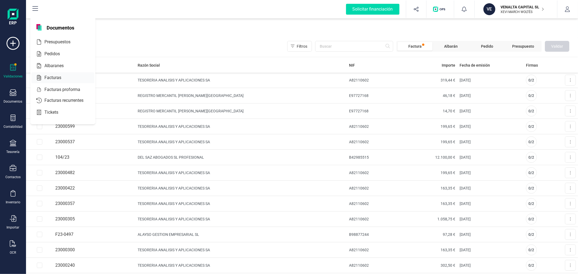
click at [55, 77] on span "Facturas" at bounding box center [56, 78] width 29 height 7
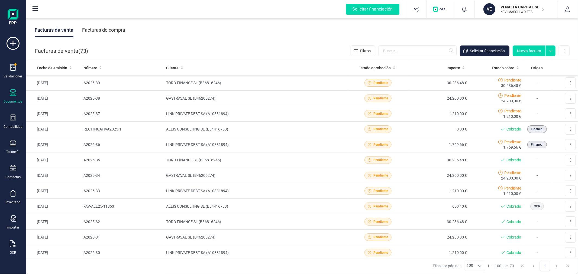
click at [100, 29] on div "Facturas de compra" at bounding box center [103, 30] width 43 height 14
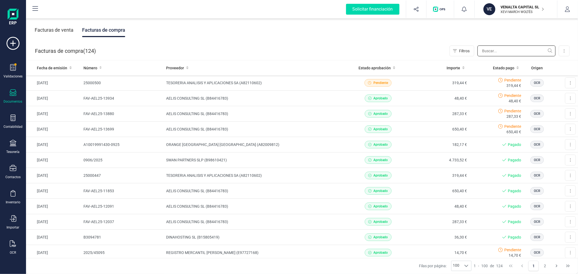
click at [503, 52] on input "text" at bounding box center [516, 51] width 78 height 11
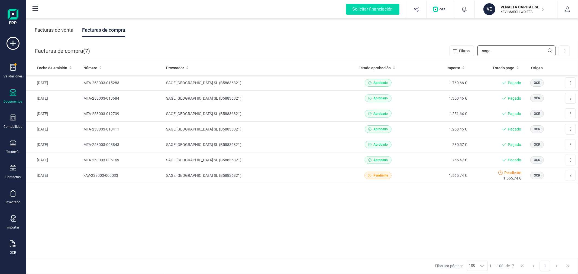
type input "sage"
click at [58, 31] on div "Facturas de venta" at bounding box center [54, 30] width 39 height 14
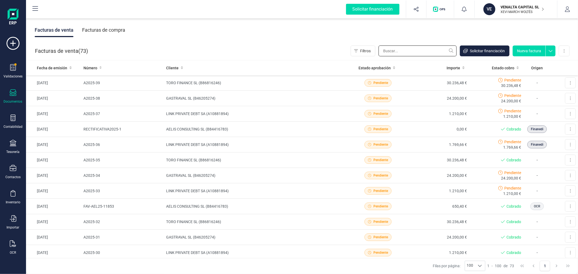
click at [435, 49] on input "text" at bounding box center [418, 51] width 78 height 11
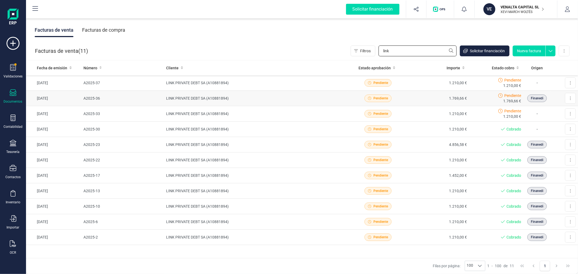
type input "link"
click at [274, 93] on td "LINK PRIVATE DEBT SA (A10881894)" at bounding box center [256, 98] width 184 height 15
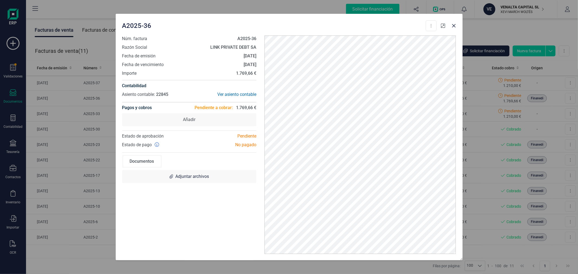
click at [442, 27] on icon "button" at bounding box center [443, 26] width 4 height 4
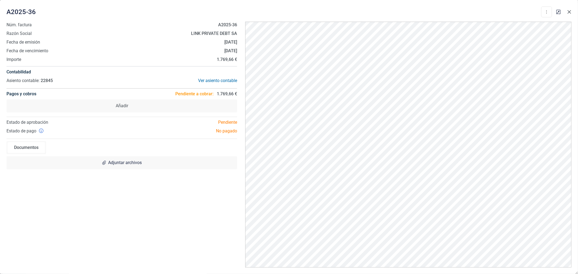
click at [569, 11] on icon "Close" at bounding box center [569, 12] width 4 height 4
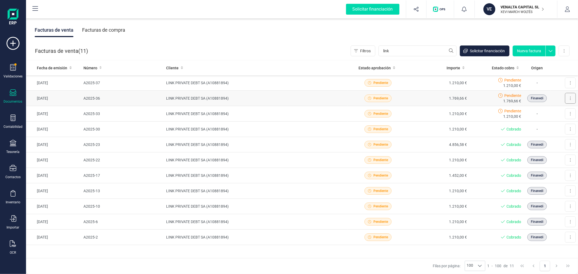
click at [570, 99] on icon at bounding box center [570, 98] width 1 height 4
click at [548, 111] on span "Descargar documento" at bounding box center [546, 111] width 37 height 5
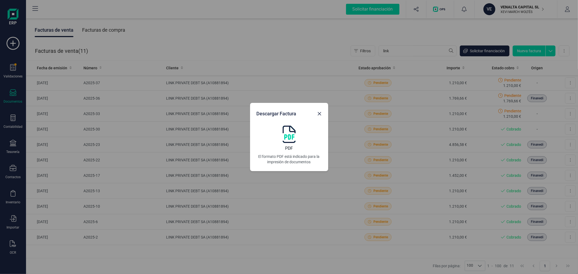
click at [289, 133] on img at bounding box center [289, 134] width 13 height 17
click at [319, 113] on icon "Close" at bounding box center [319, 114] width 4 height 4
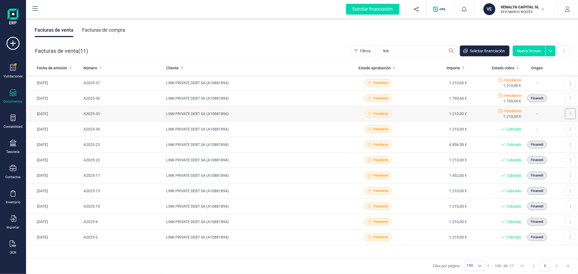
click at [567, 114] on button at bounding box center [570, 113] width 11 height 11
click at [544, 127] on span "Descargar documento" at bounding box center [546, 126] width 37 height 5
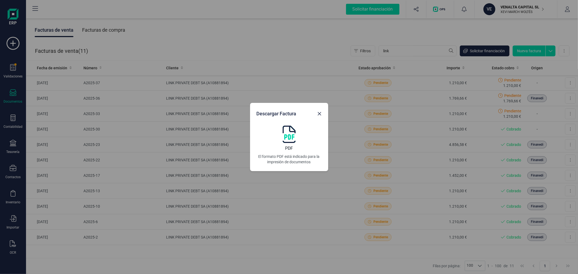
click at [286, 134] on img at bounding box center [289, 134] width 13 height 17
click at [319, 114] on icon "Close" at bounding box center [320, 114] width 4 height 4
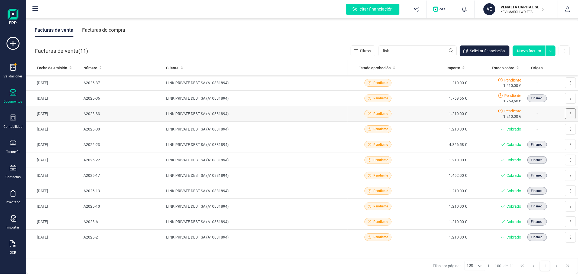
click at [567, 115] on button at bounding box center [570, 113] width 11 height 11
click at [267, 44] on div "Facturas de venta ( 11 ) Filtros link Solicitar financiación Nueva factura Impo…" at bounding box center [302, 51] width 552 height 18
click at [567, 82] on button at bounding box center [570, 82] width 11 height 11
click at [568, 97] on button at bounding box center [570, 98] width 11 height 11
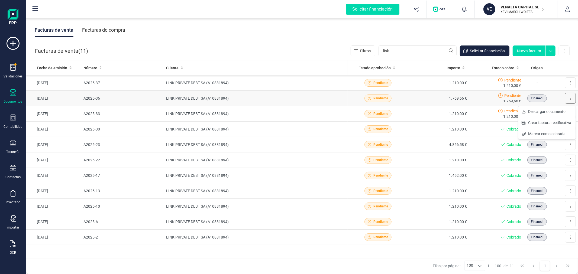
click at [568, 97] on button at bounding box center [570, 98] width 11 height 11
click at [419, 53] on input "link" at bounding box center [418, 51] width 78 height 11
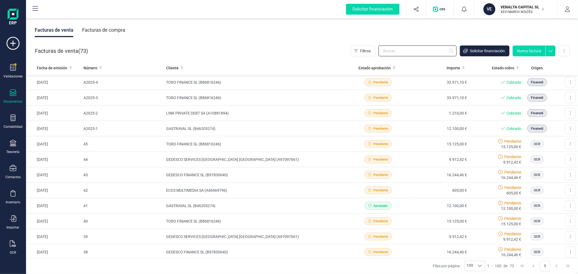
scroll to position [542, 0]
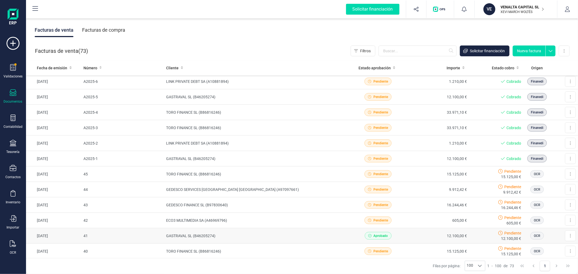
click at [294, 234] on td "GASTRAVAL SL (B46205274)" at bounding box center [256, 235] width 184 height 15
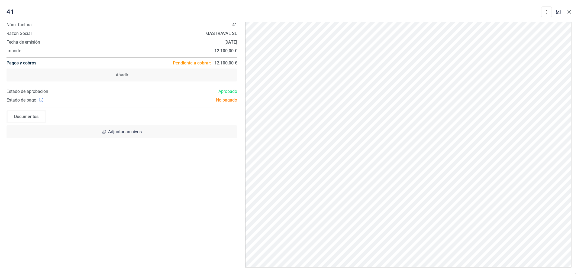
click at [569, 15] on button "Close" at bounding box center [569, 12] width 9 height 9
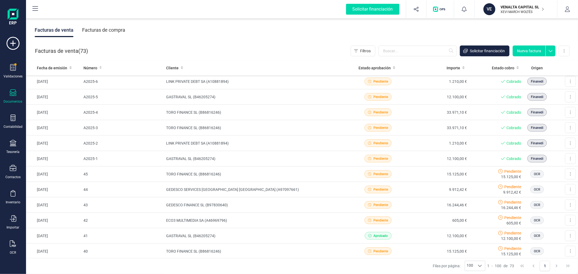
click at [521, 8] on p "VENALTA CAPITAL SL" at bounding box center [522, 6] width 43 height 5
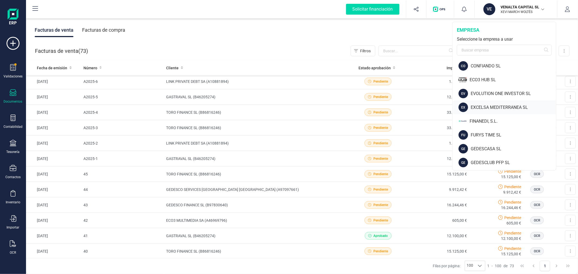
scroll to position [211, 0]
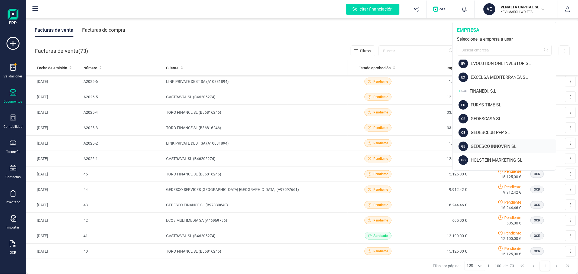
click at [494, 145] on div "GEDESCO INNOVFIN SL" at bounding box center [513, 146] width 85 height 7
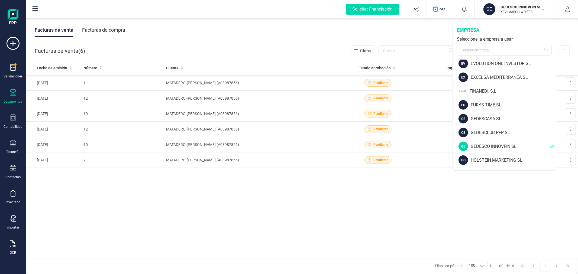
scroll to position [0, 0]
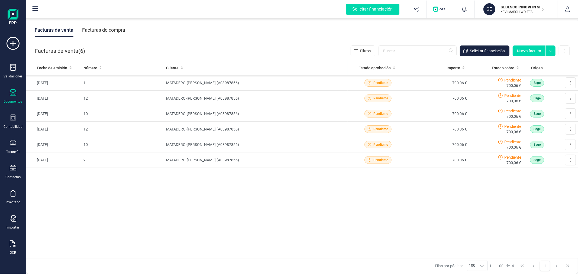
click at [117, 30] on div "Facturas de compra" at bounding box center [103, 30] width 43 height 14
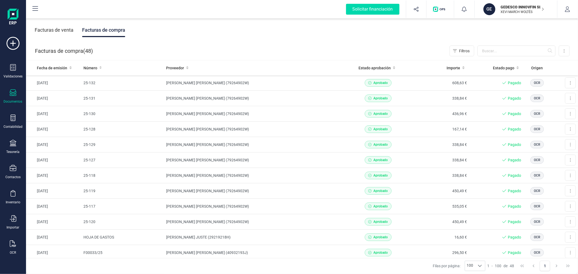
click at [56, 28] on div "Facturas de venta" at bounding box center [54, 30] width 39 height 14
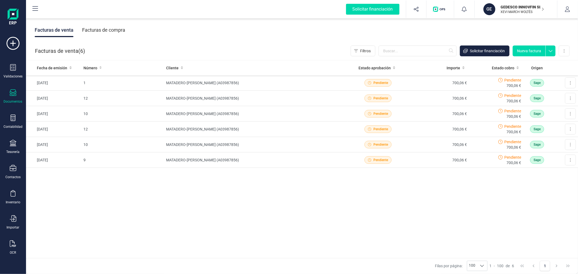
click at [511, 8] on p "GEDESCO INNOVFIN SL" at bounding box center [522, 6] width 43 height 5
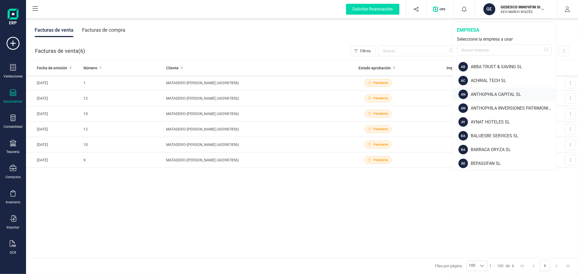
scroll to position [150, 0]
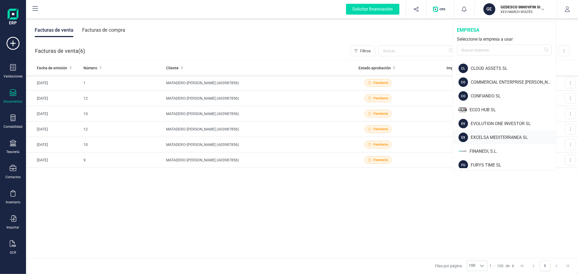
click at [487, 134] on div "EXCELSA MEDITERRANEA SL" at bounding box center [513, 137] width 85 height 7
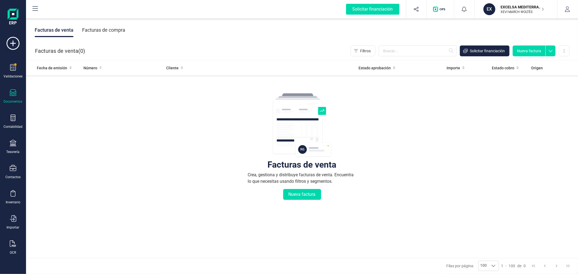
click at [107, 26] on div "Facturas de compra" at bounding box center [103, 30] width 43 height 14
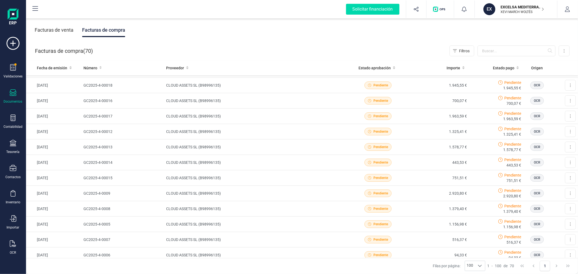
scroll to position [0, 0]
